Goal: Transaction & Acquisition: Book appointment/travel/reservation

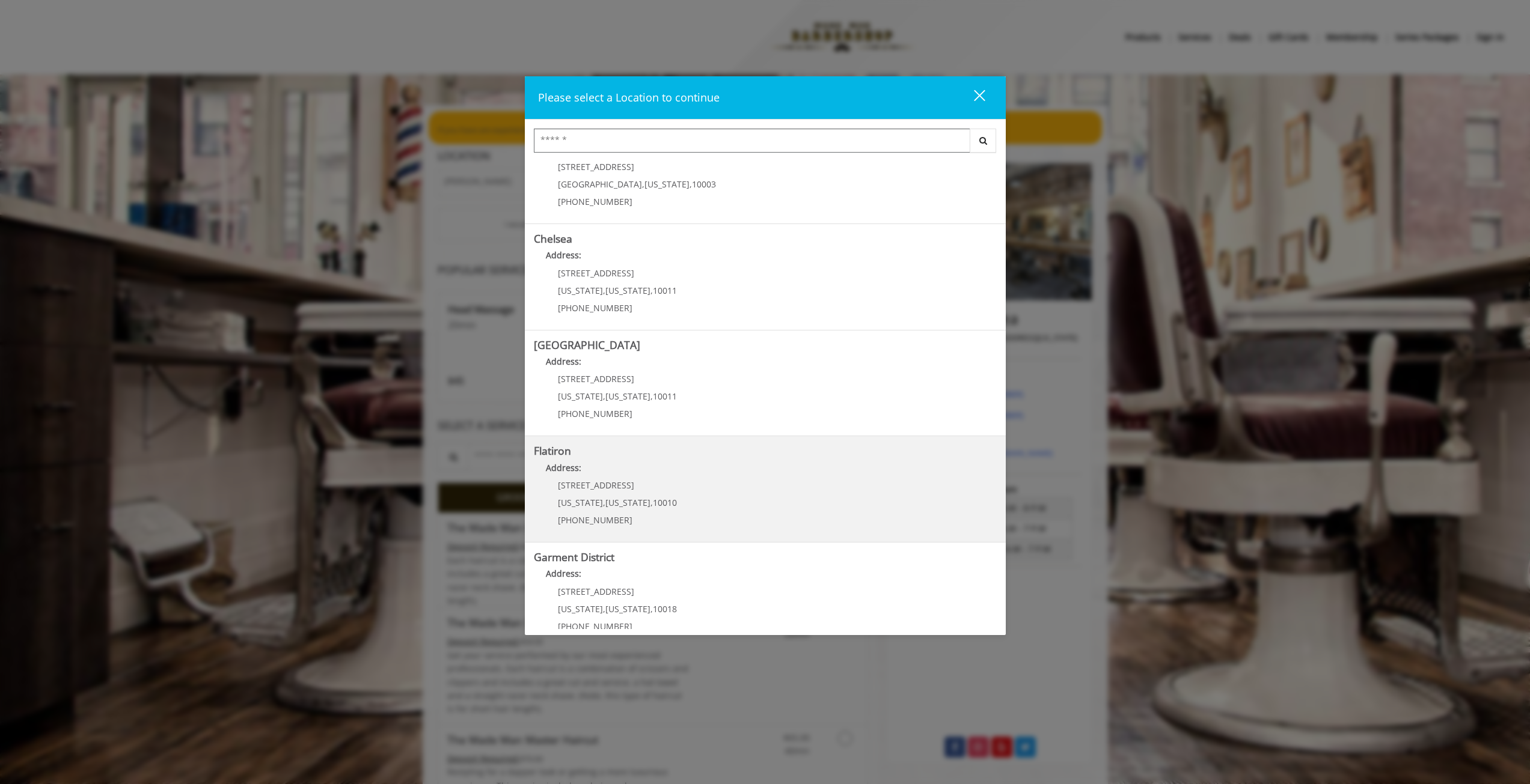
scroll to position [60, 0]
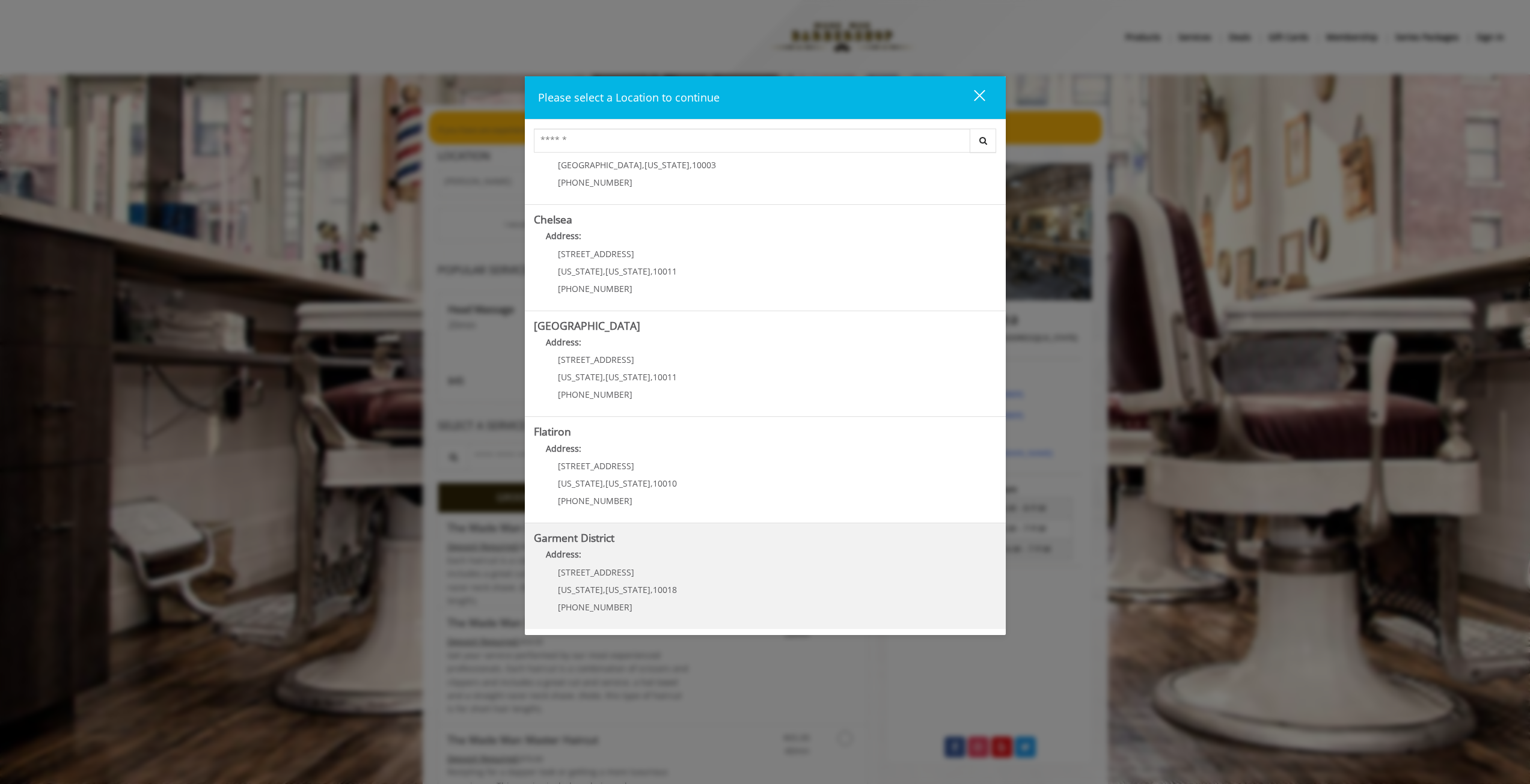
click at [600, 557] on District "Address:" at bounding box center [765, 557] width 463 height 20
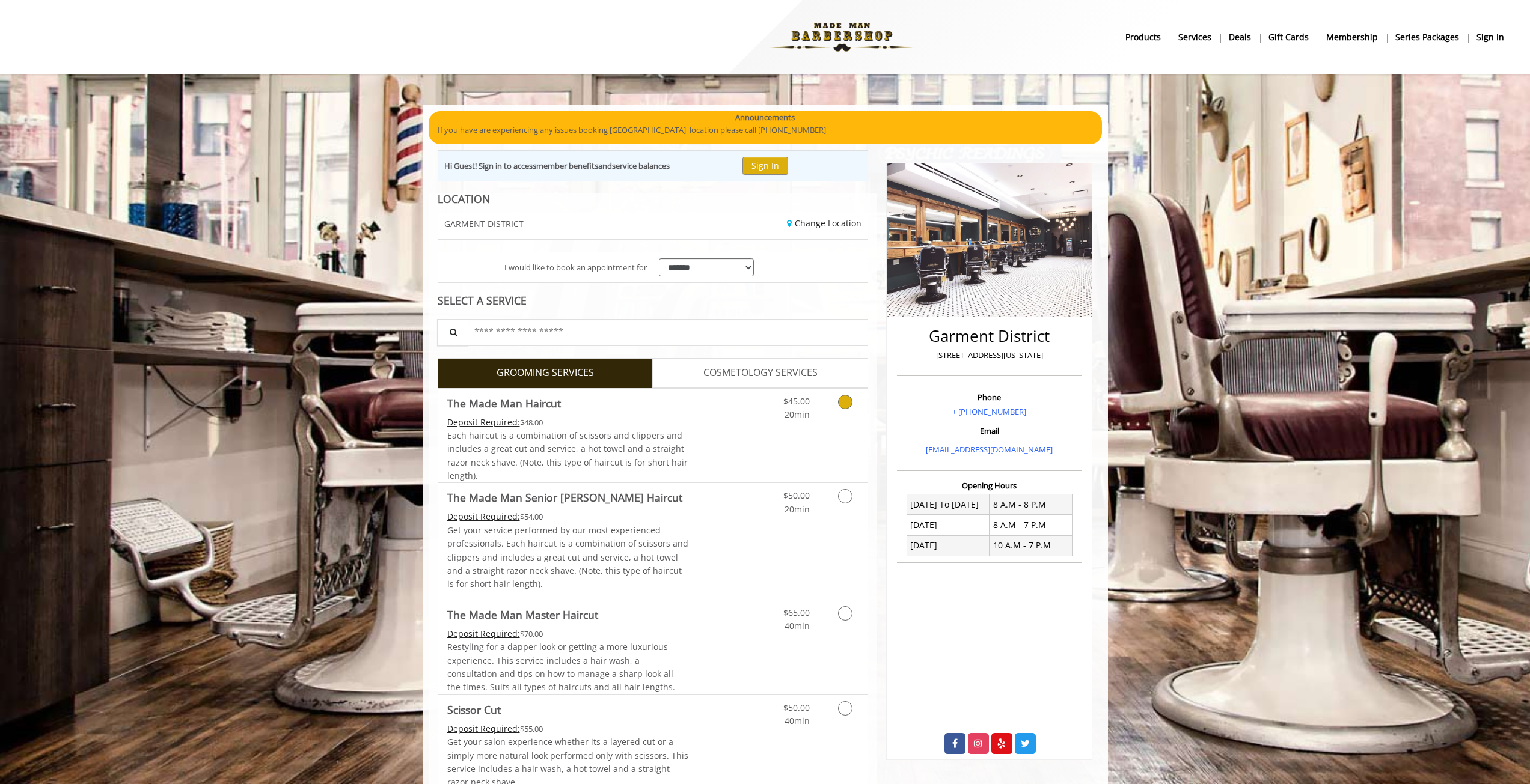
click at [826, 420] on div "Grooming services" at bounding box center [843, 405] width 49 height 33
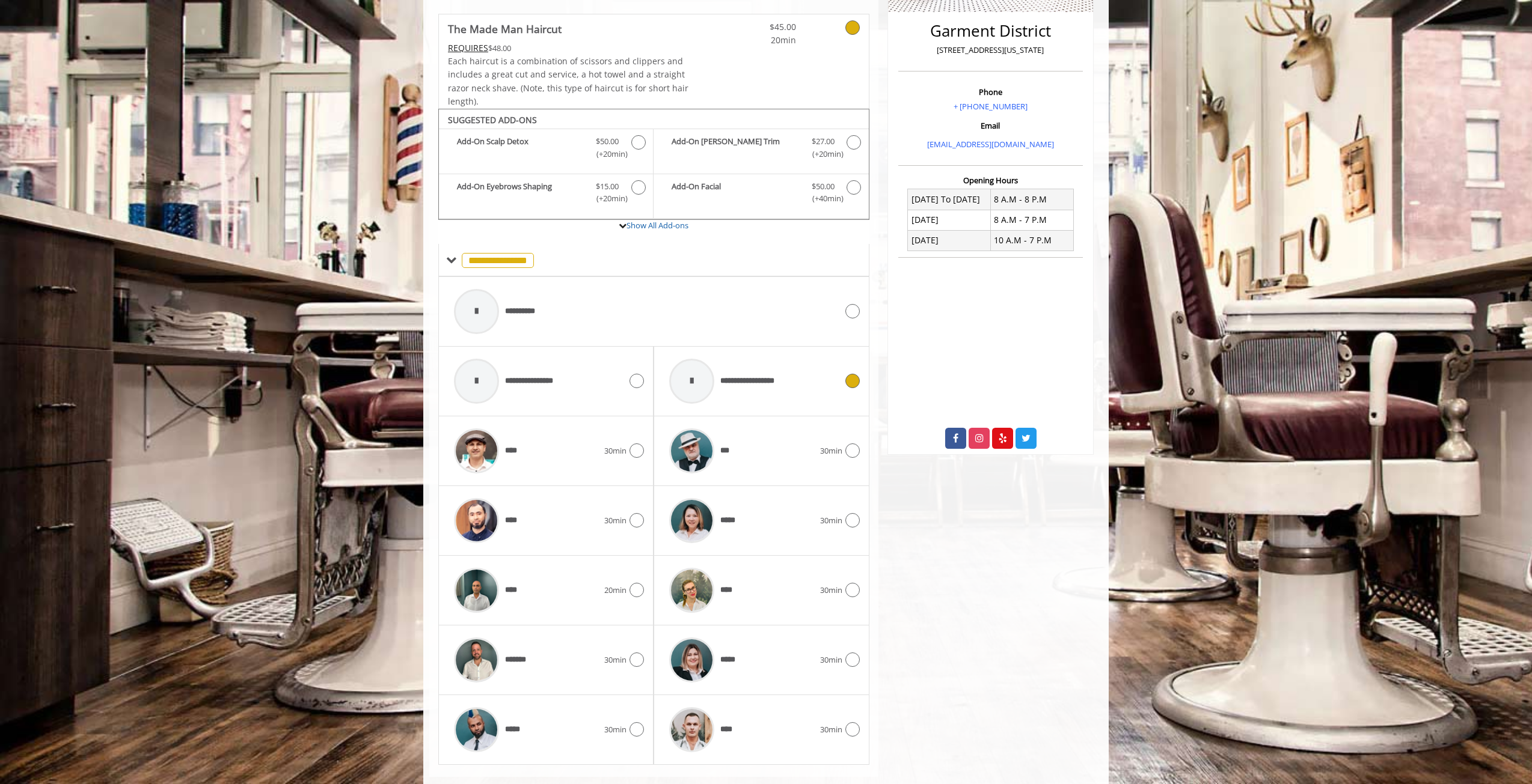
scroll to position [328, 0]
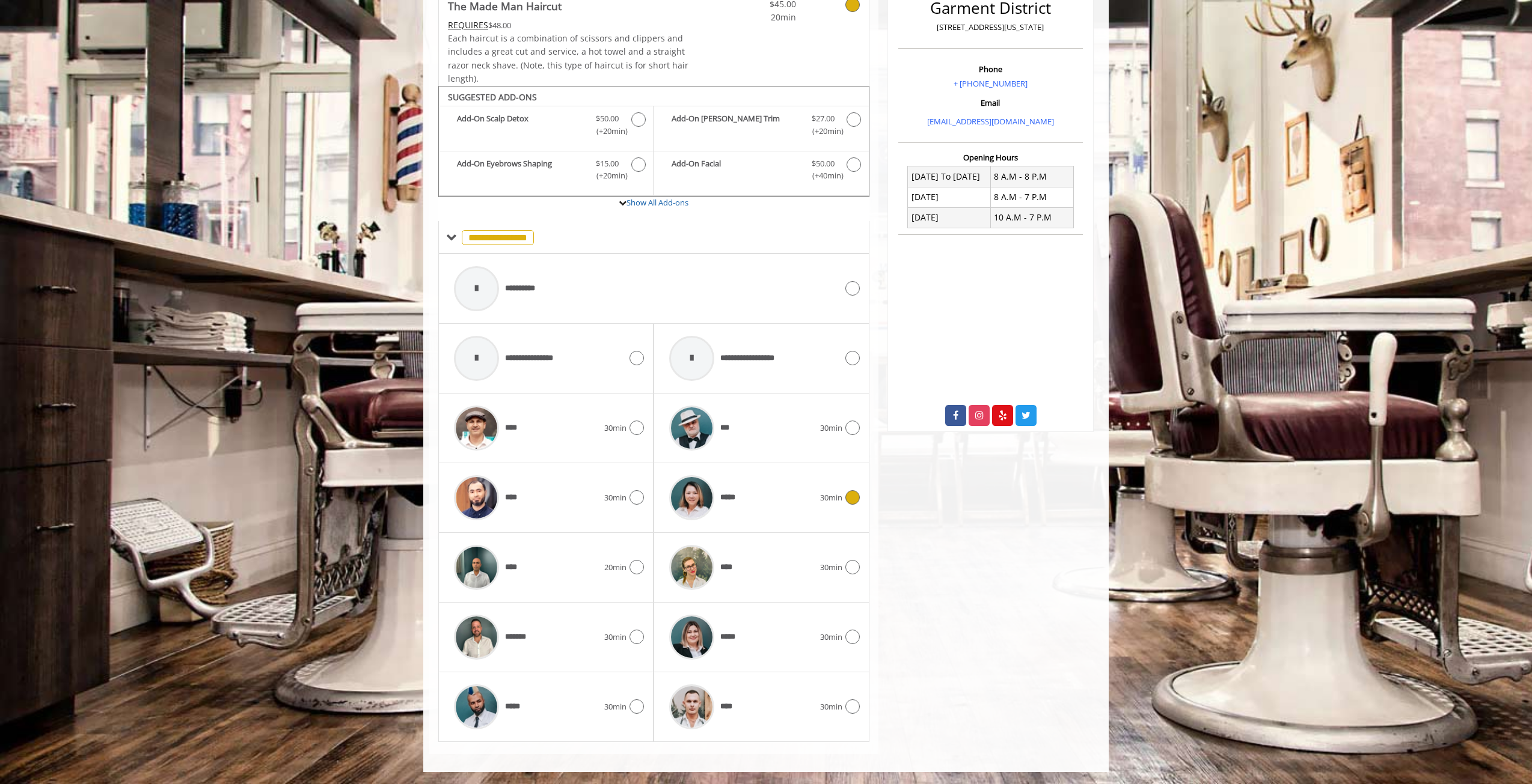
click at [781, 521] on div "*****" at bounding box center [742, 497] width 156 height 57
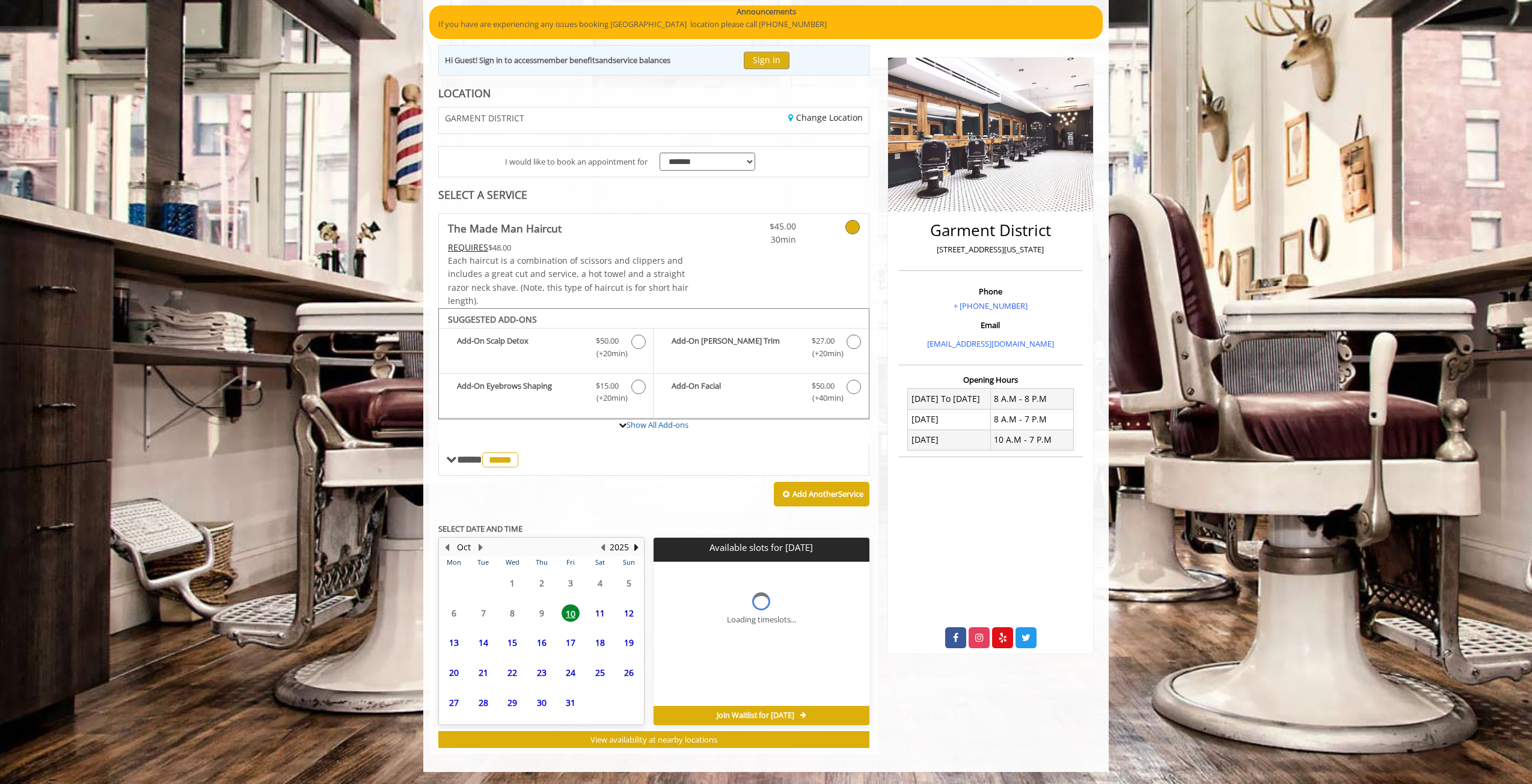
scroll to position [124, 0]
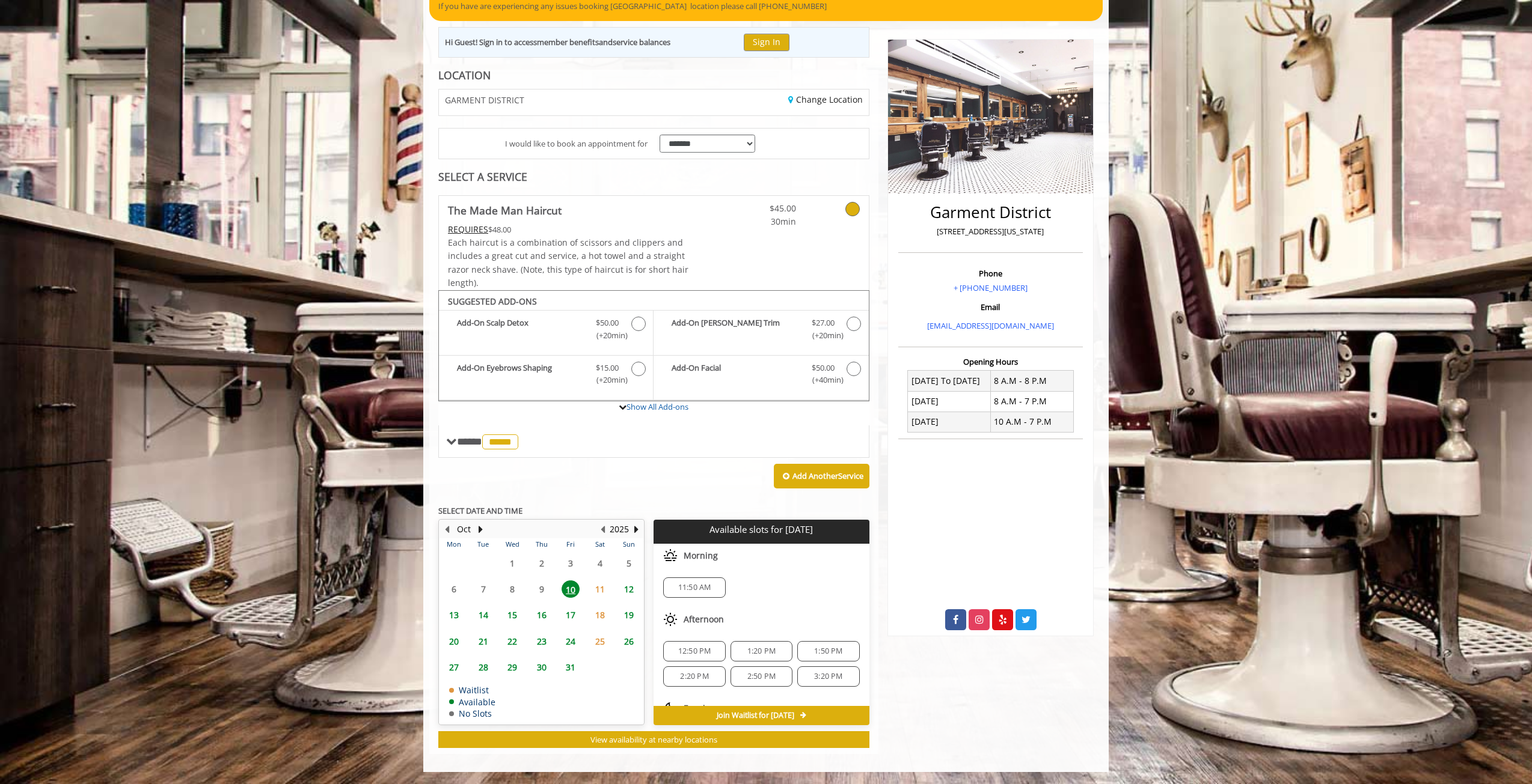
click at [727, 489] on div "Add Another Service" at bounding box center [653, 476] width 431 height 37
